Goal: Find specific page/section: Find specific page/section

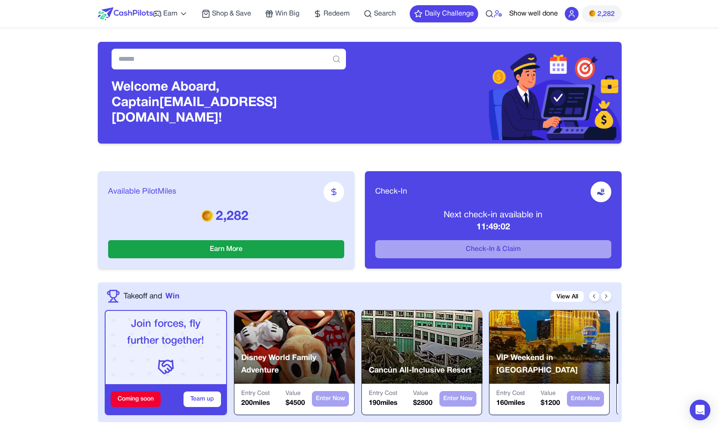
click at [500, 14] on icon at bounding box center [500, 13] width 0 height 0
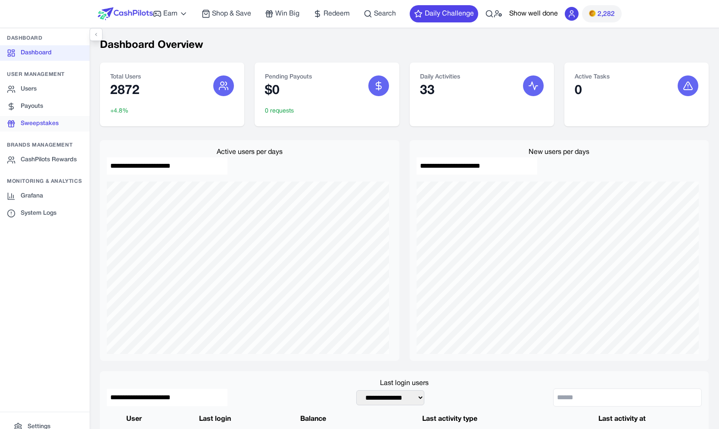
click at [56, 131] on link "Sweepstakes" at bounding box center [45, 124] width 90 height 16
